Goal: Information Seeking & Learning: Learn about a topic

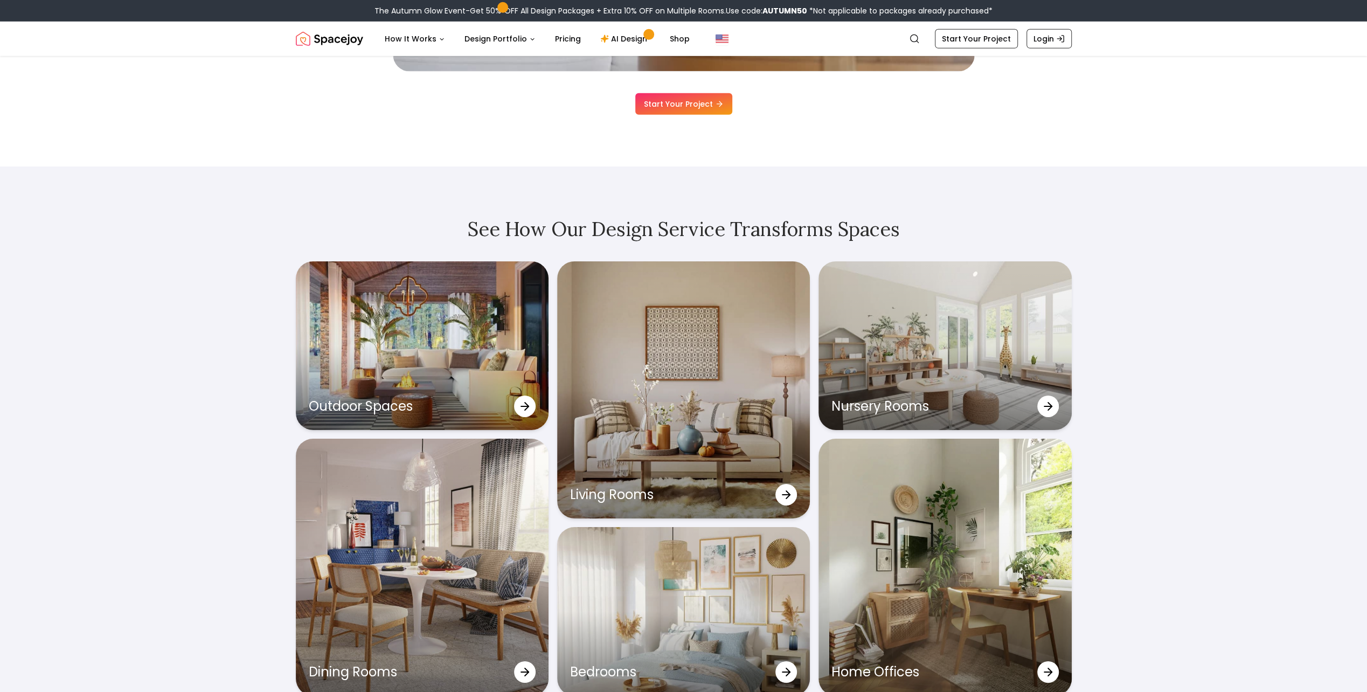
scroll to position [3611, 0]
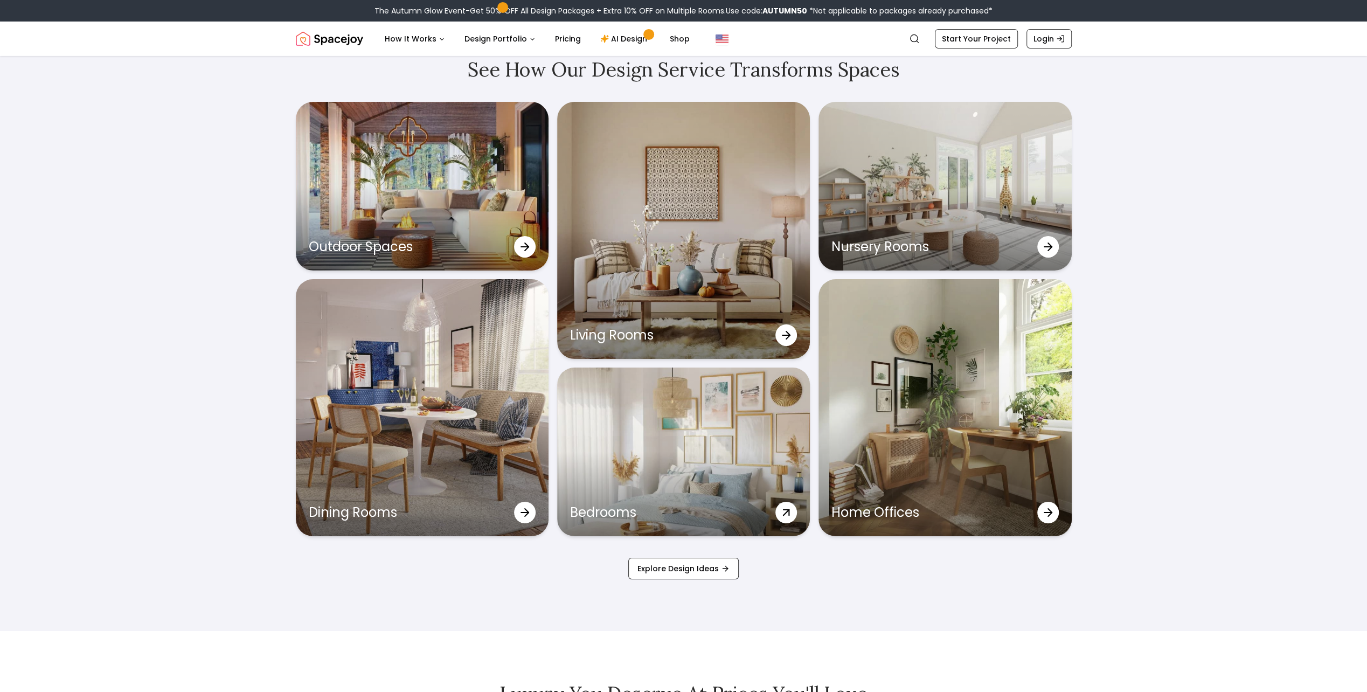
click at [708, 459] on div "Bedrooms" at bounding box center [683, 452] width 253 height 169
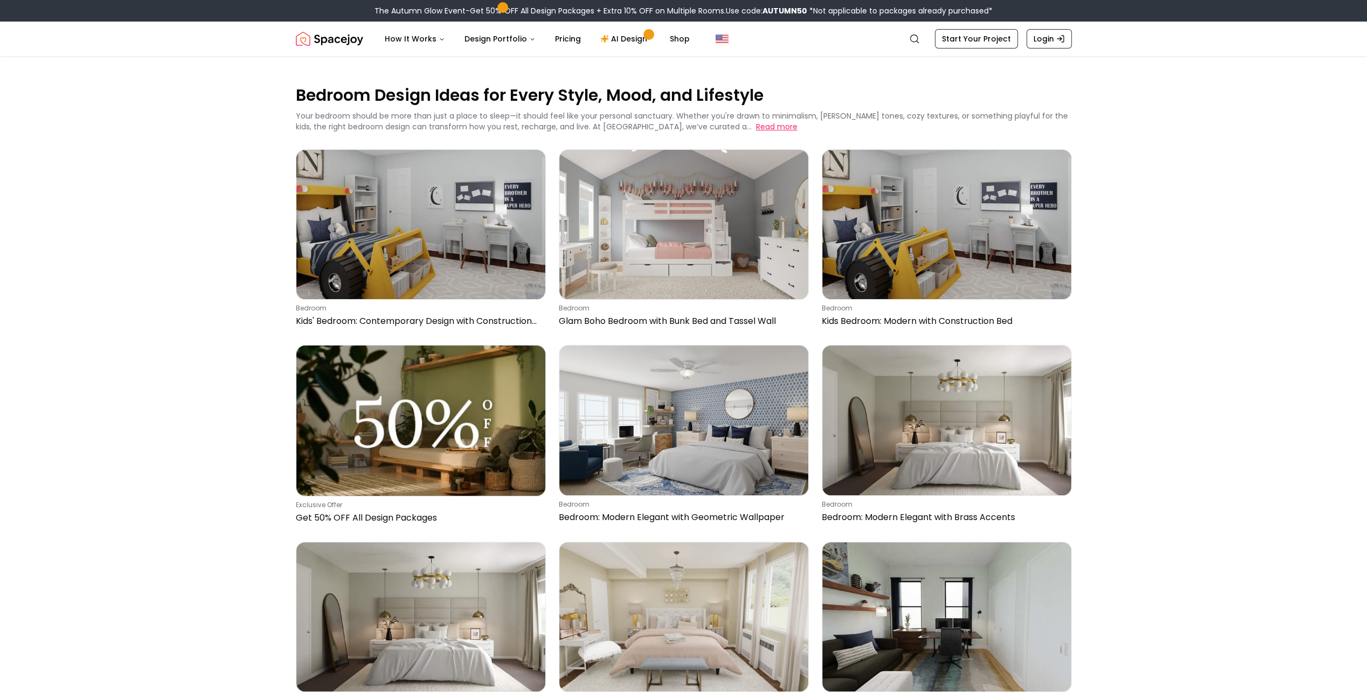
click at [756, 123] on button "Read more" at bounding box center [777, 126] width 42 height 11
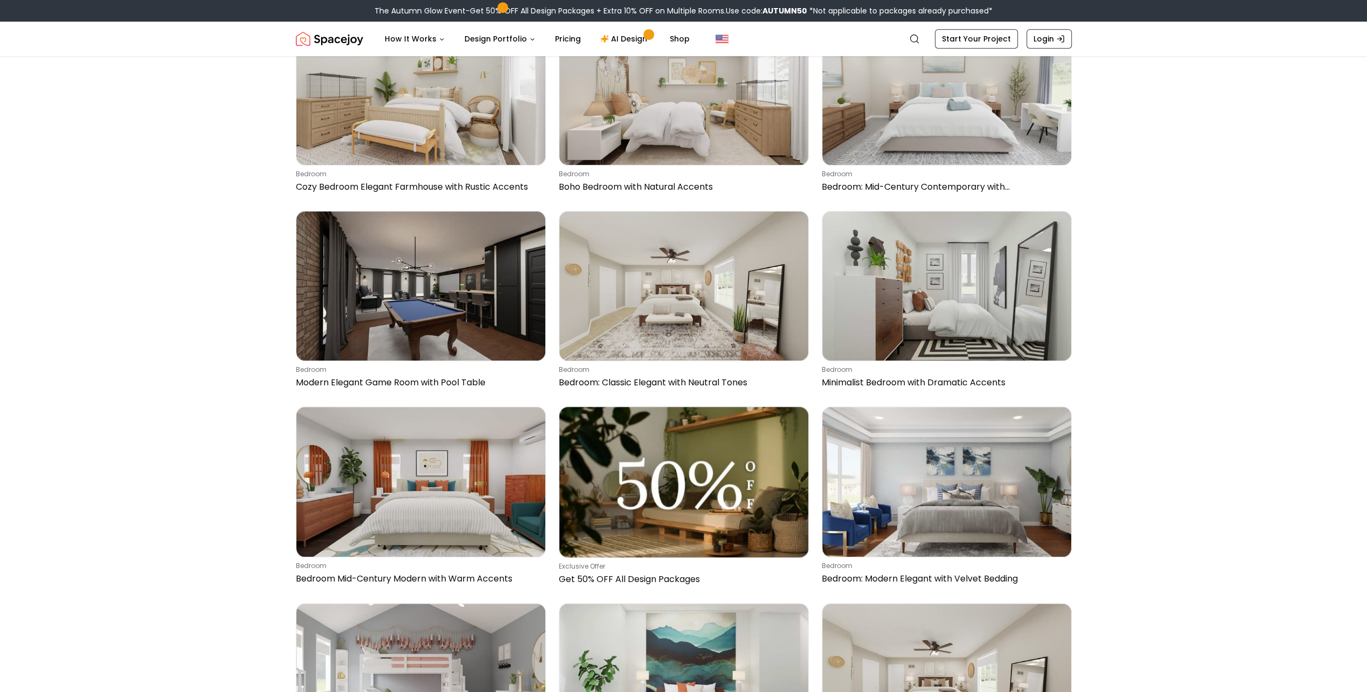
scroll to position [809, 0]
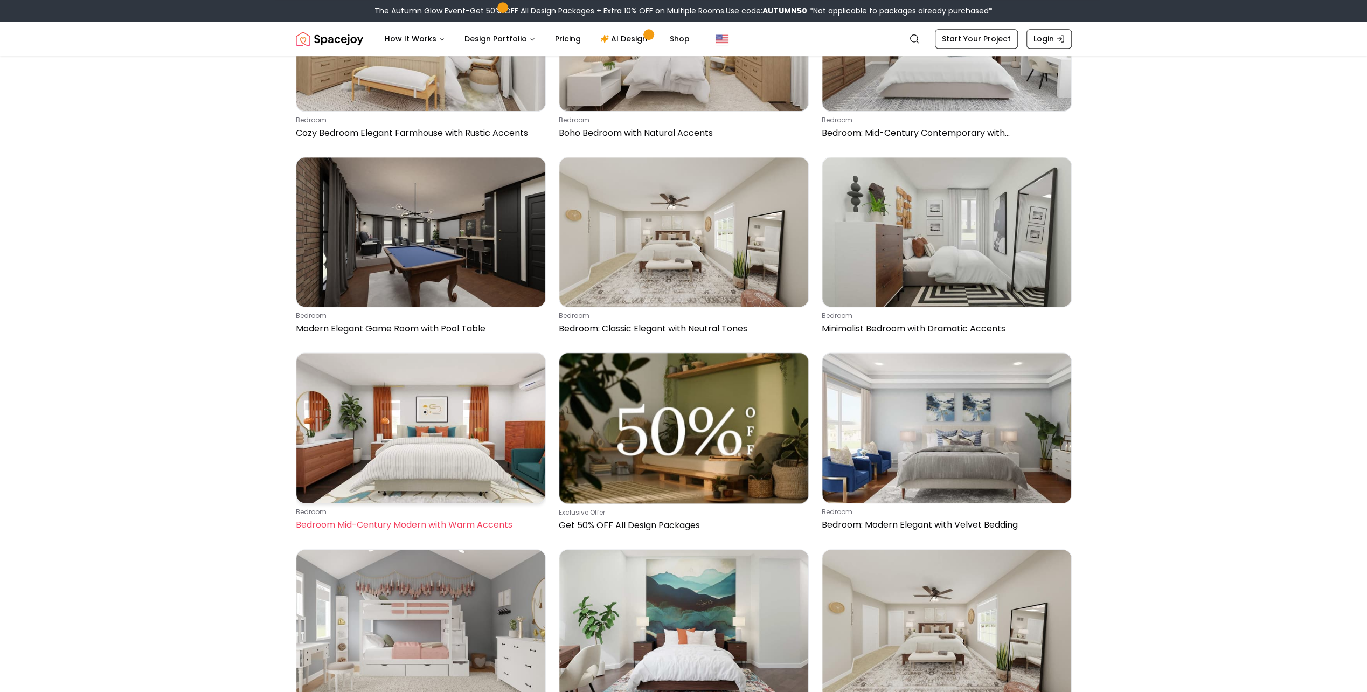
click at [505, 426] on img at bounding box center [420, 427] width 249 height 149
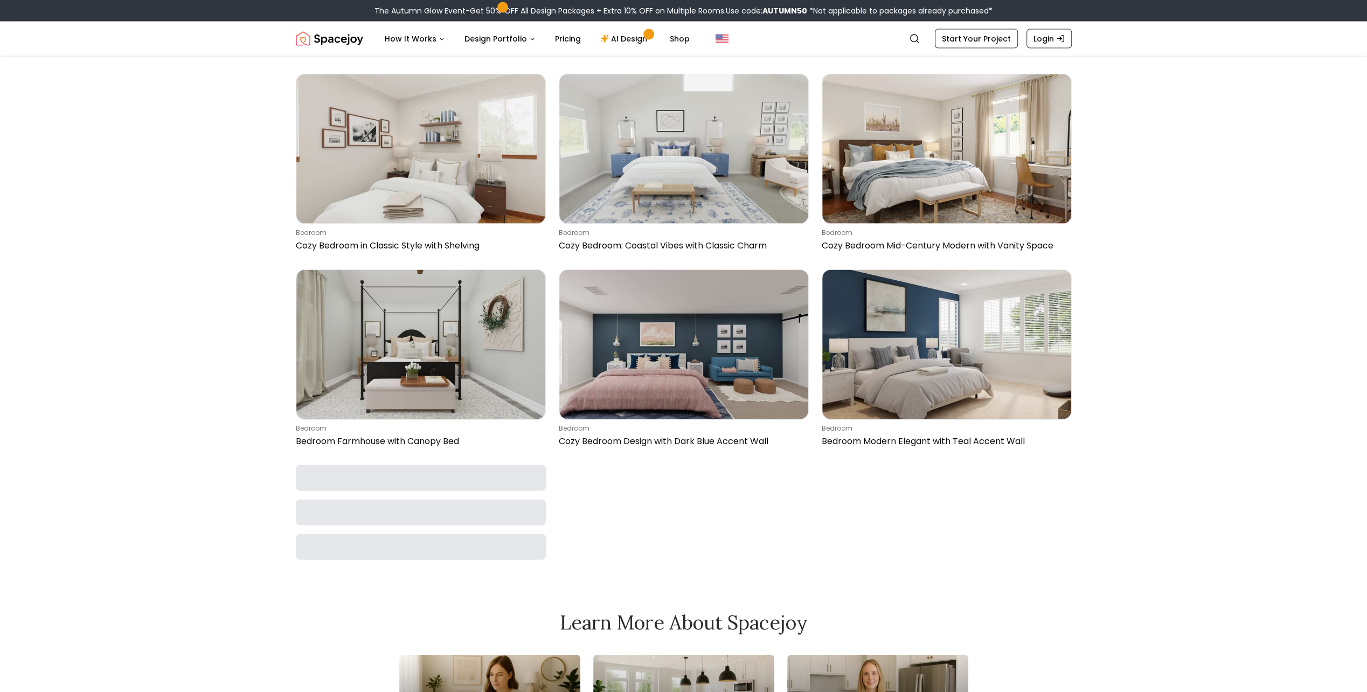
scroll to position [2264, 0]
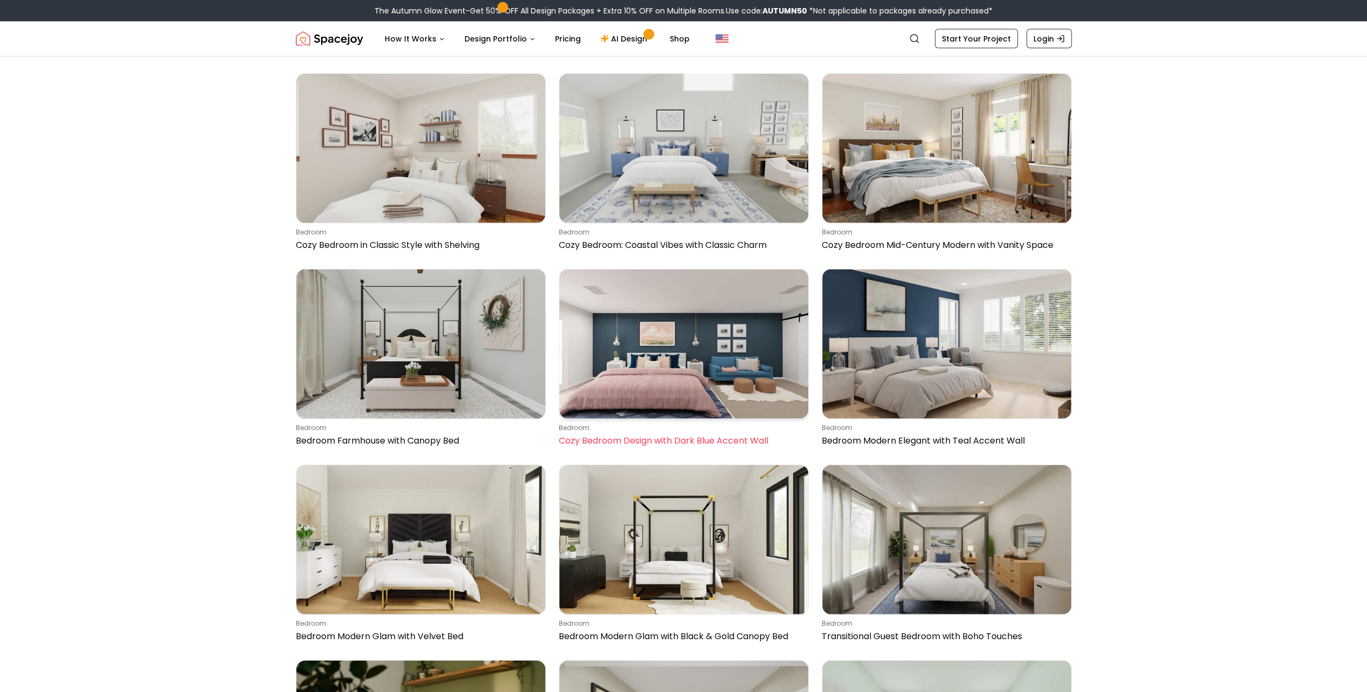
click at [683, 336] on img at bounding box center [683, 344] width 249 height 149
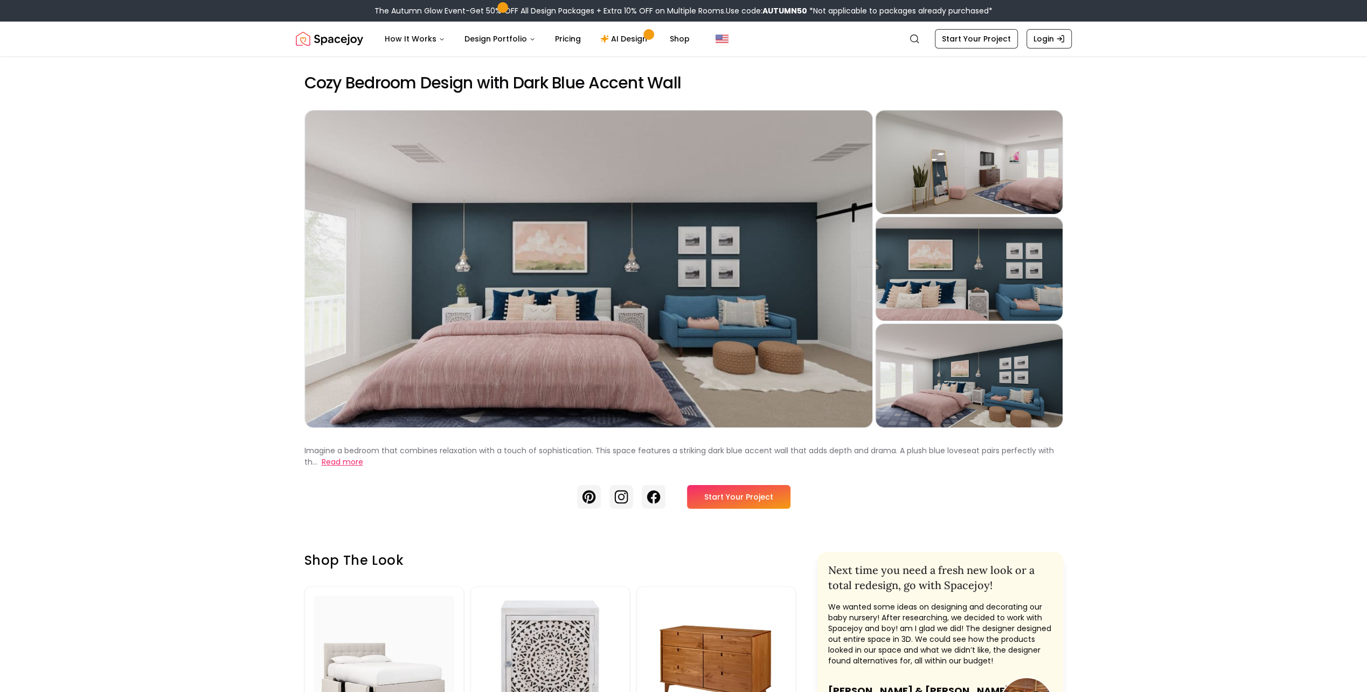
click at [337, 462] on button "Read more" at bounding box center [343, 462] width 42 height 11
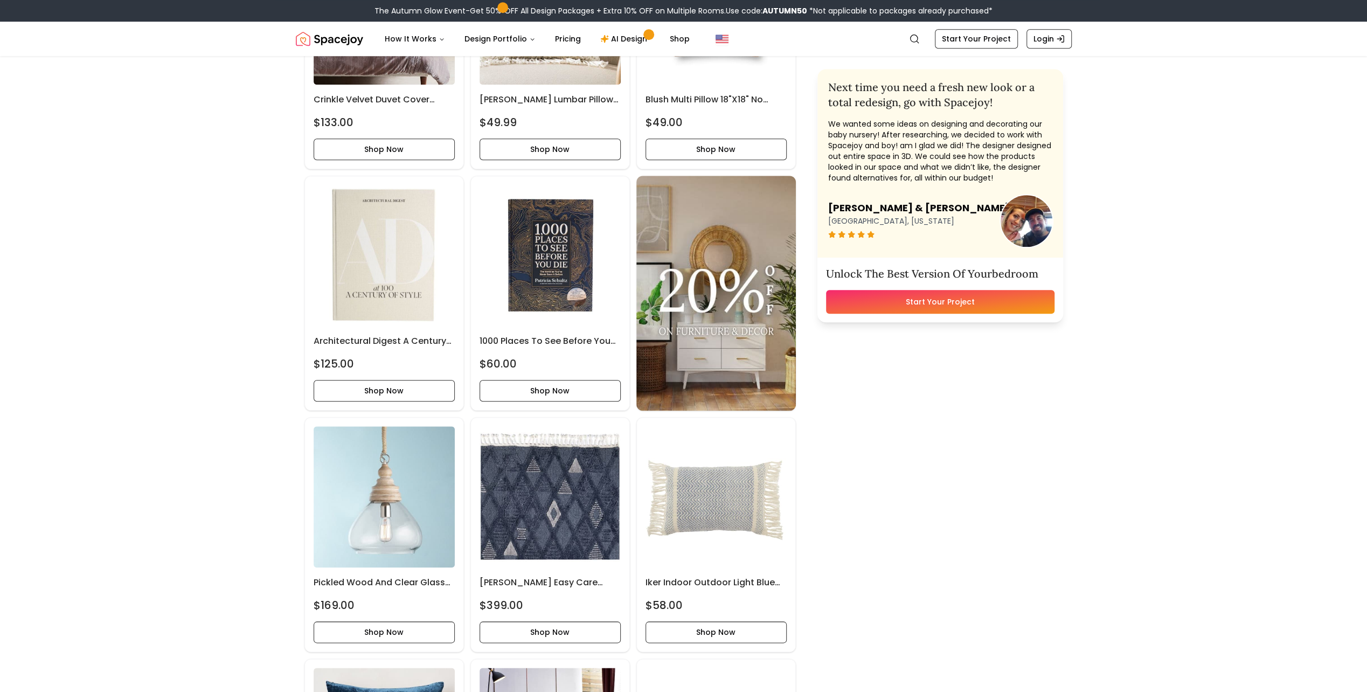
scroll to position [701, 0]
